Goal: Transaction & Acquisition: Download file/media

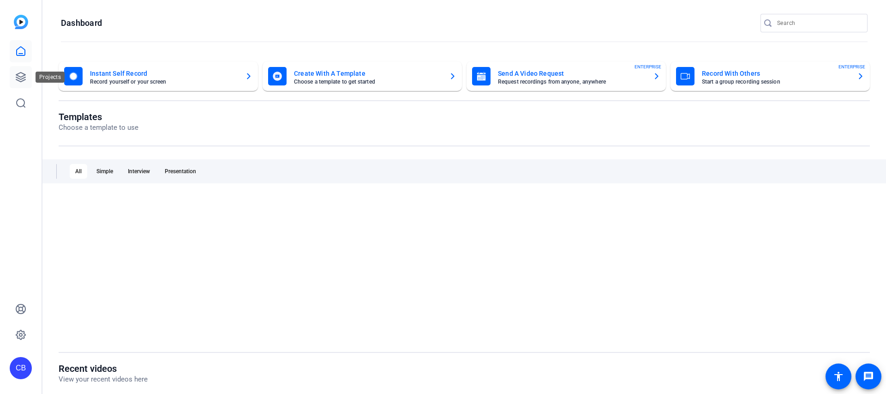
click at [23, 81] on icon at bounding box center [20, 77] width 11 height 11
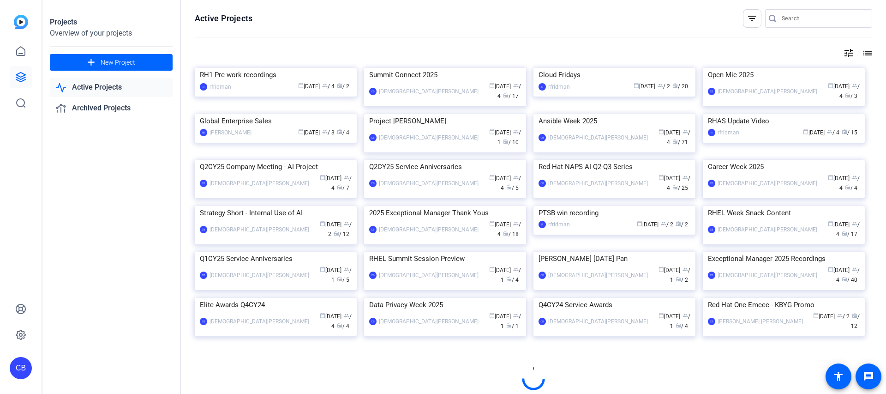
click at [768, 68] on img at bounding box center [784, 68] width 162 height 0
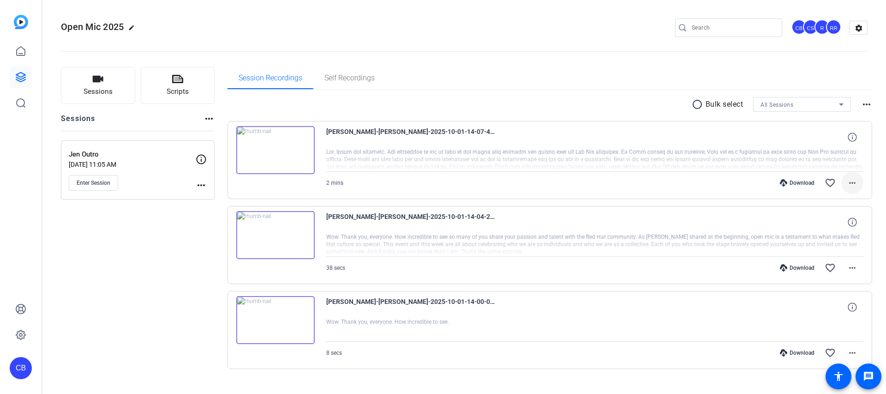
click at [850, 184] on mat-icon "more_horiz" at bounding box center [852, 182] width 11 height 11
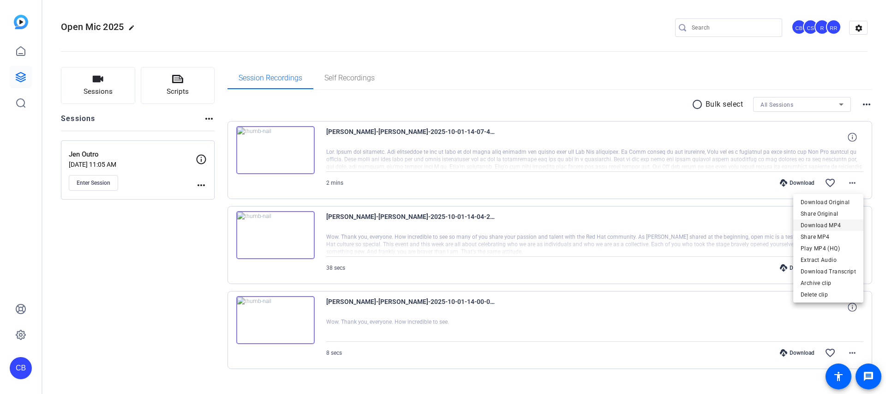
click at [837, 224] on span "Download MP4" at bounding box center [828, 225] width 55 height 11
